Goal: Contribute content: Contribute content

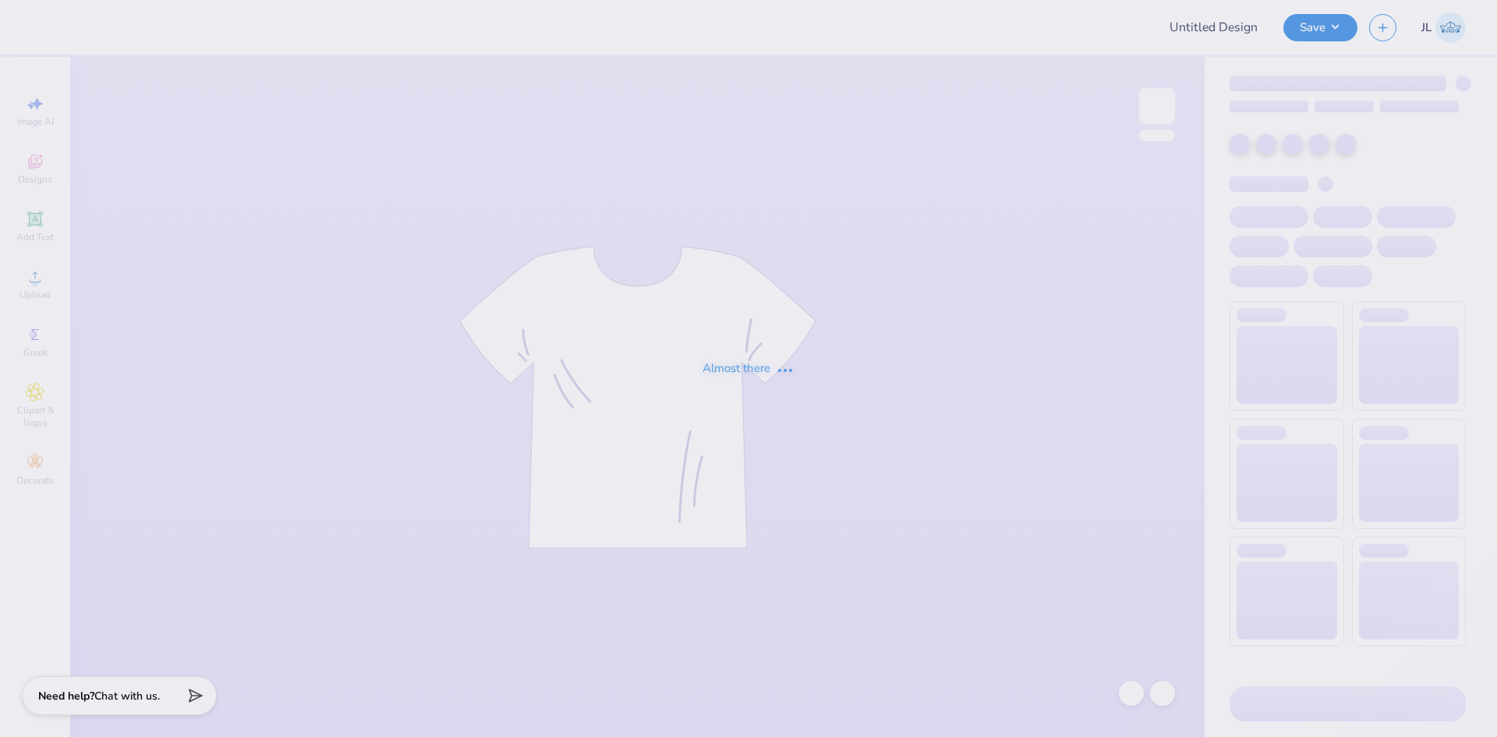
type input "University of Houston Proofs"
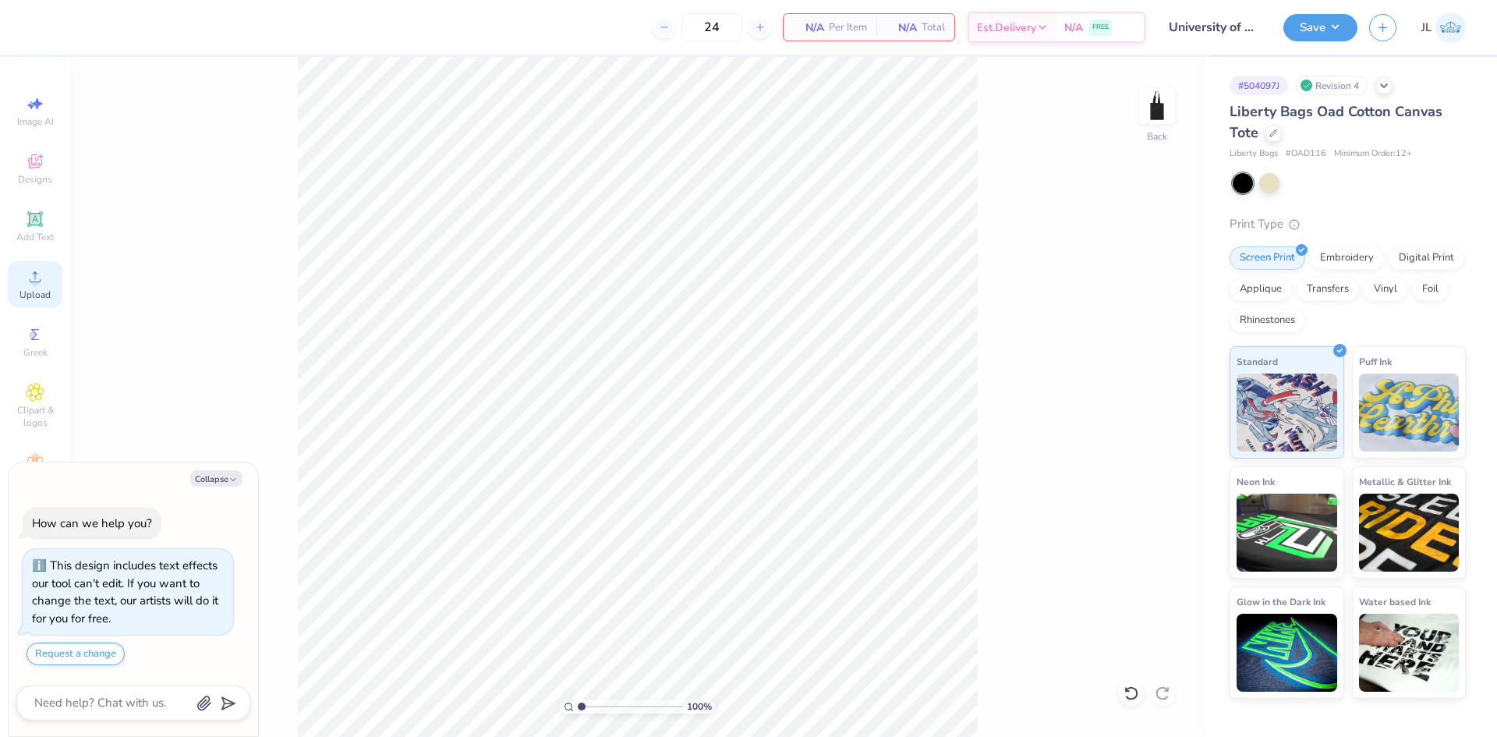
click at [49, 294] on span "Upload" at bounding box center [34, 295] width 31 height 12
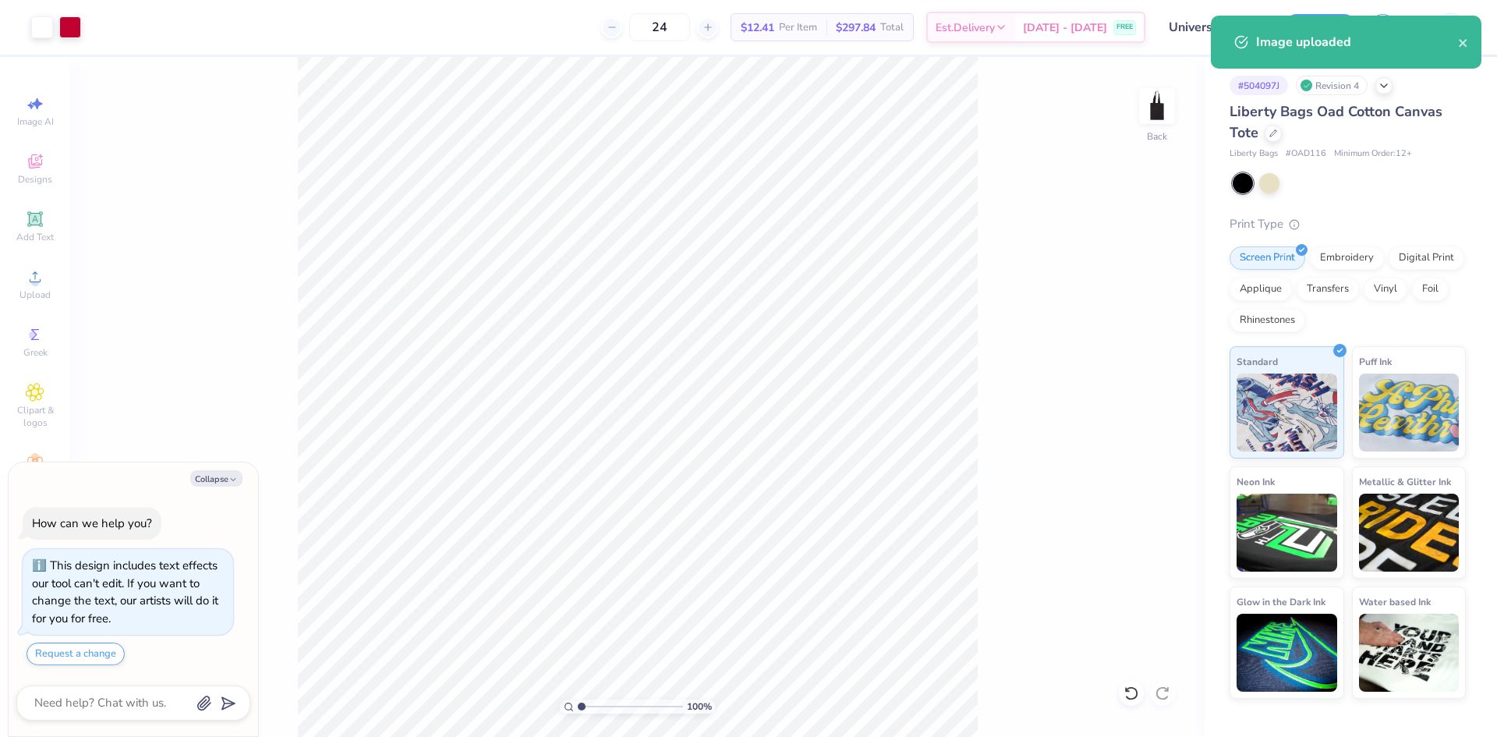
type textarea "x"
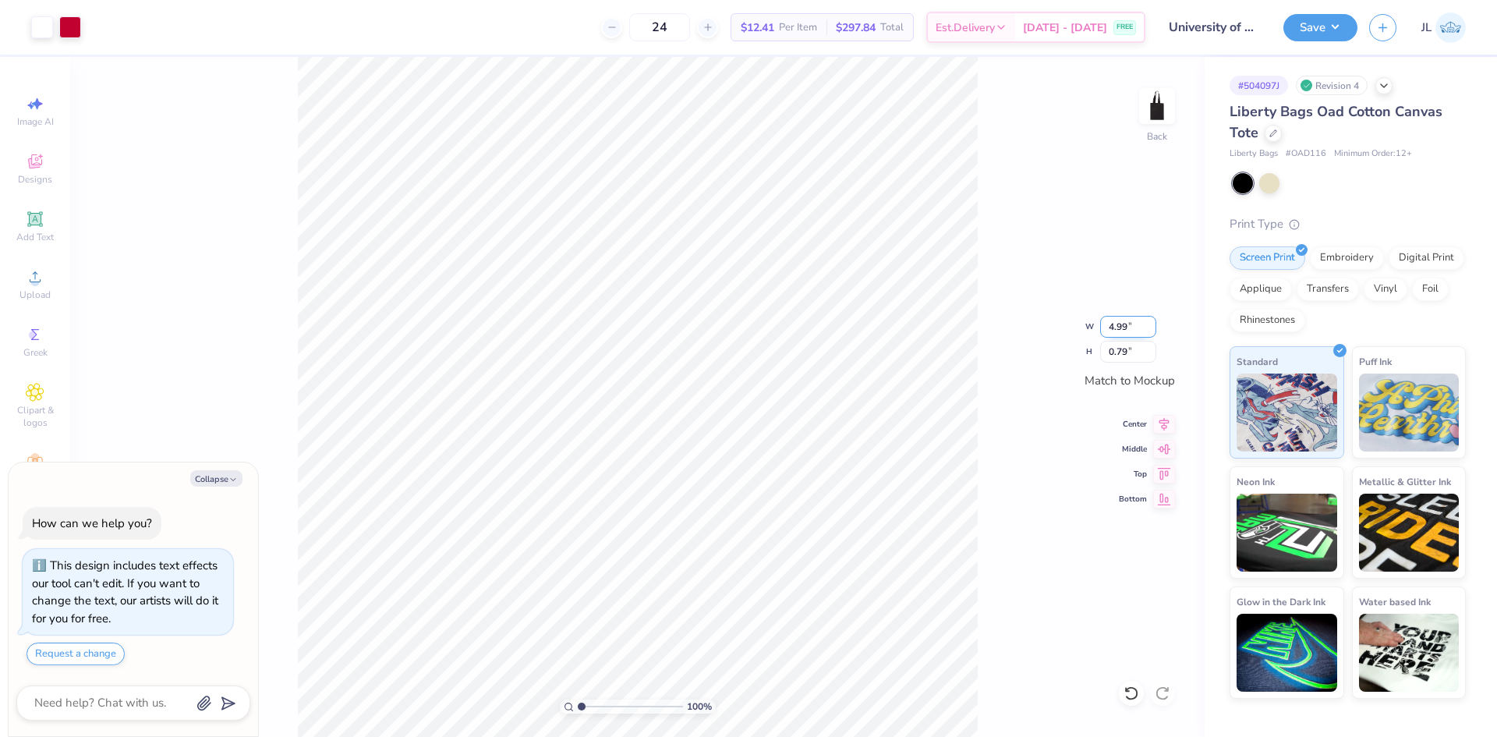
click at [1118, 328] on input "4.99" at bounding box center [1128, 327] width 56 height 22
type input "4"
type textarea "x"
type input "4.00"
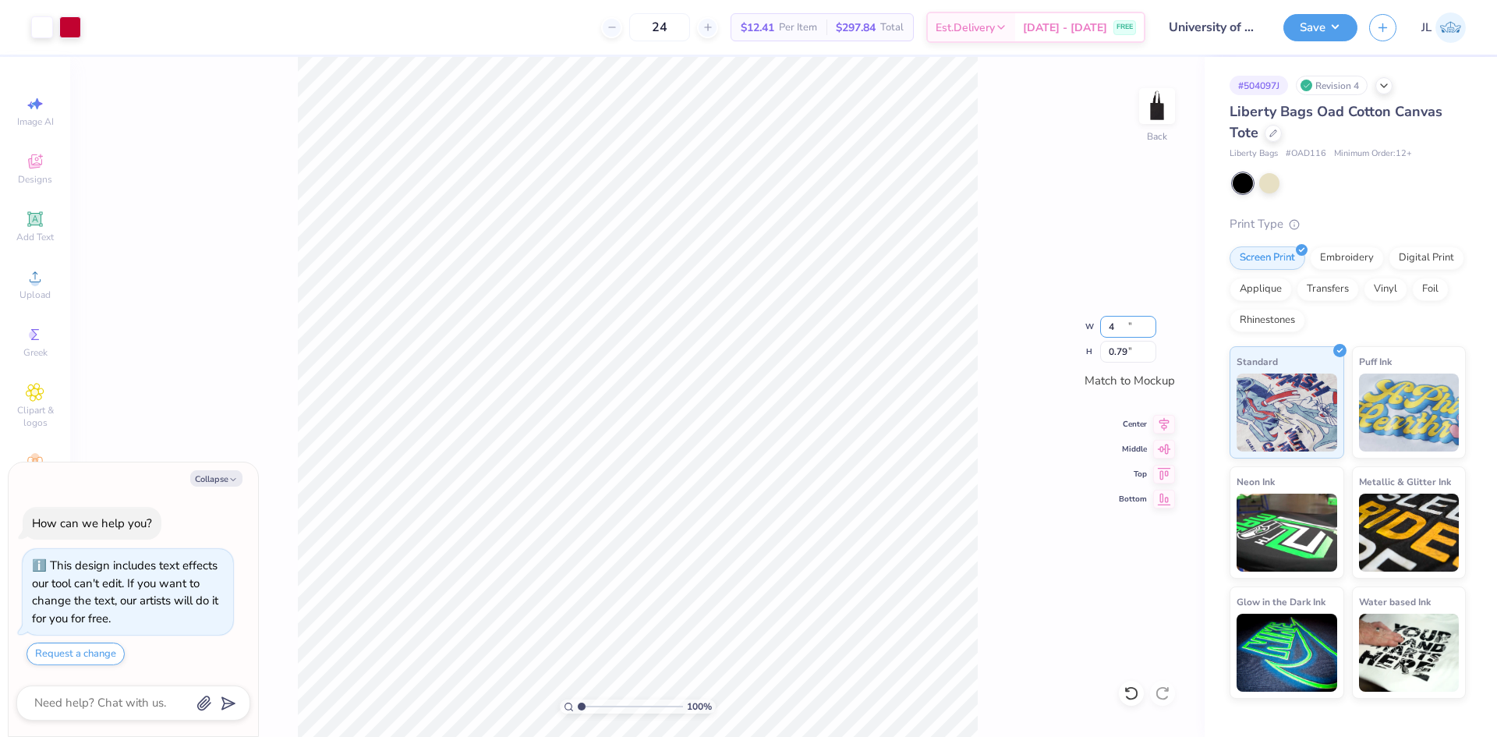
type input "0.63"
click at [1113, 328] on input "4.00" at bounding box center [1128, 327] width 56 height 22
type input "5"
type textarea "x"
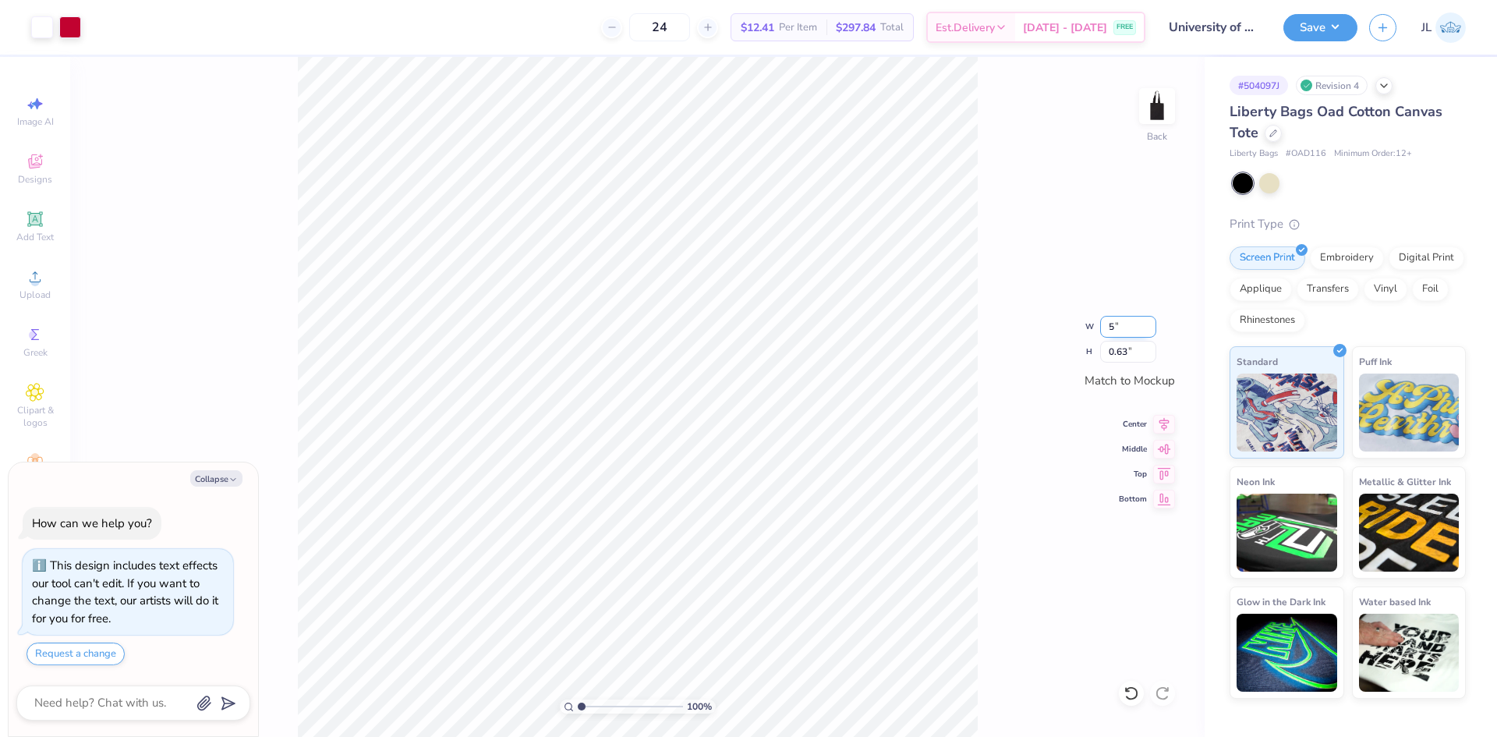
type input "5.00"
type input "0.79"
click at [1164, 451] on icon at bounding box center [1164, 446] width 22 height 19
click at [1162, 472] on icon at bounding box center [1164, 471] width 22 height 19
click at [1160, 448] on icon at bounding box center [1164, 446] width 13 height 10
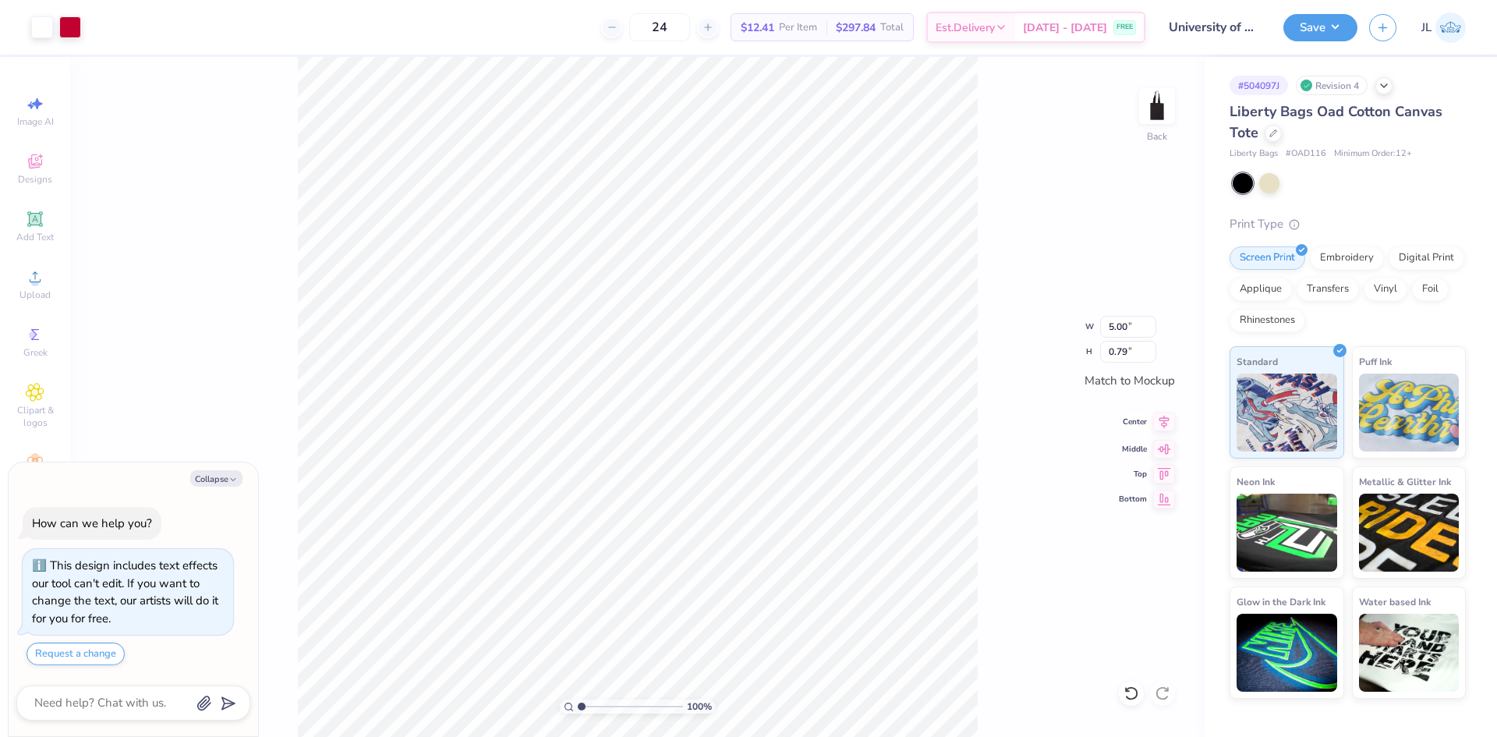
click at [1161, 429] on icon at bounding box center [1164, 422] width 22 height 19
click at [225, 479] on button "Collapse" at bounding box center [216, 478] width 52 height 16
type textarea "x"
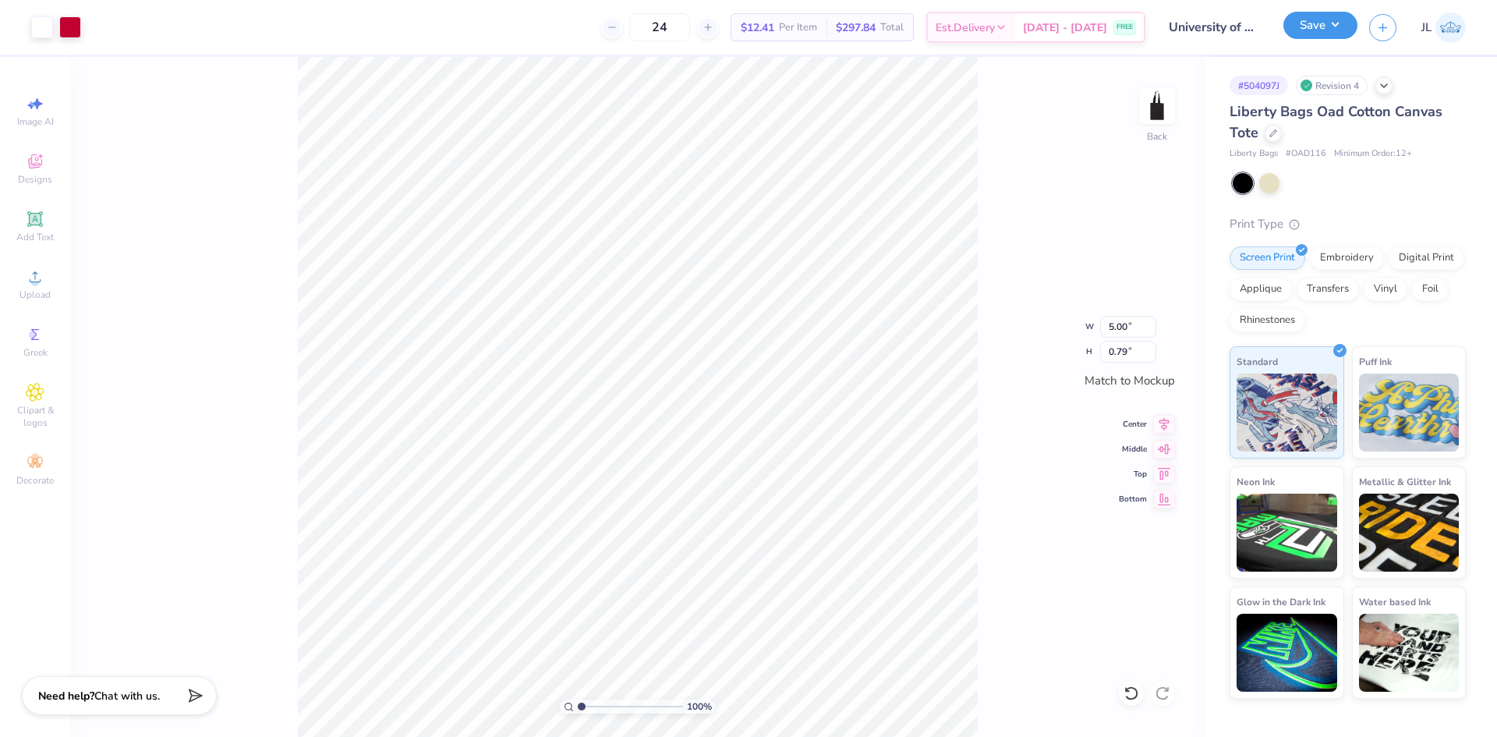
click at [1312, 26] on button "Save" at bounding box center [1321, 25] width 74 height 27
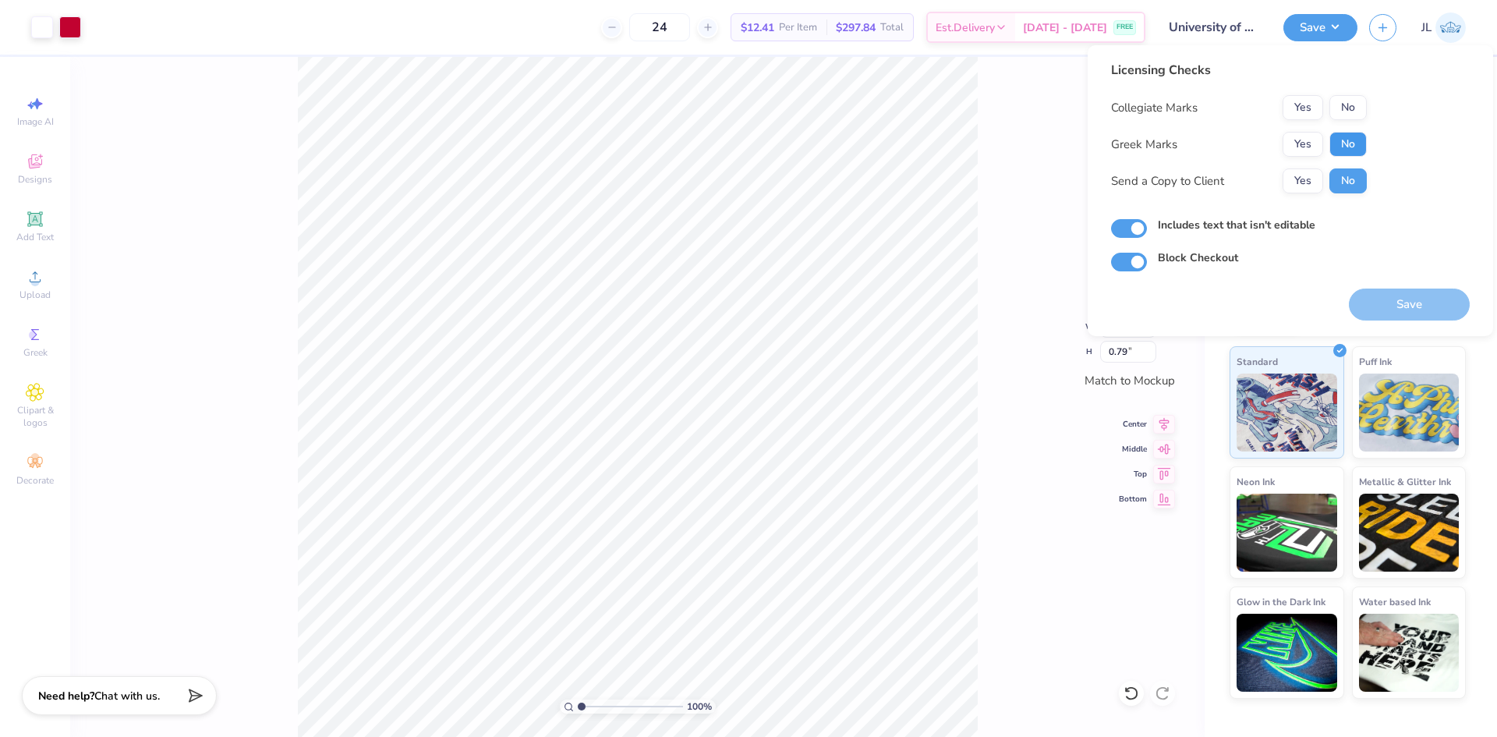
click at [1357, 149] on button "No" at bounding box center [1348, 144] width 37 height 25
click at [1287, 113] on button "Yes" at bounding box center [1303, 107] width 41 height 25
click at [1387, 308] on button "Save" at bounding box center [1409, 305] width 121 height 32
